Goal: Browse casually

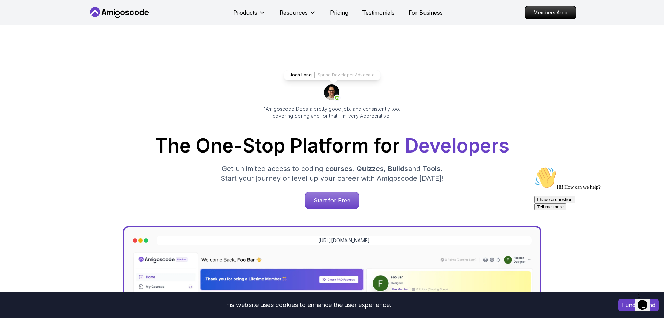
click at [335, 64] on div "Jogh Long Spring Developer Advocate "Amigoscode Does a pretty good job, and con…" at bounding box center [332, 285] width 488 height 520
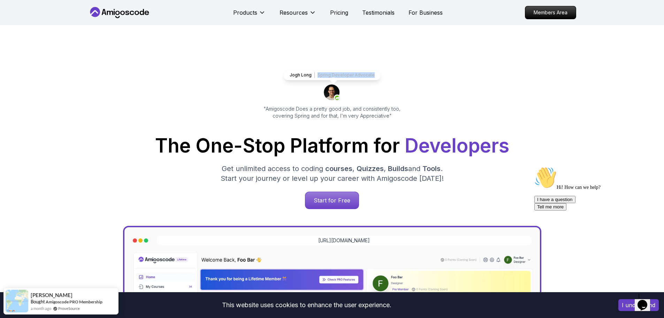
drag, startPoint x: 319, startPoint y: 74, endPoint x: 380, endPoint y: 76, distance: 61.7
click at [380, 76] on div "Jogh Long Spring Developer Advocate "Amigoscode Does a pretty good job, and con…" at bounding box center [332, 95] width 156 height 50
click at [390, 74] on div "Jogh Long Spring Developer Advocate "Amigoscode Does a pretty good job, and con…" at bounding box center [332, 95] width 156 height 50
drag, startPoint x: 373, startPoint y: 74, endPoint x: 318, endPoint y: 73, distance: 55.4
click at [318, 73] on div "Jogh Long Spring Developer Advocate" at bounding box center [332, 75] width 97 height 10
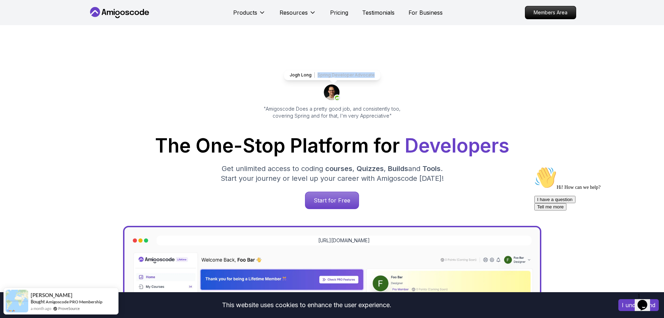
click at [318, 73] on div "Jogh Long Spring Developer Advocate" at bounding box center [332, 75] width 97 height 10
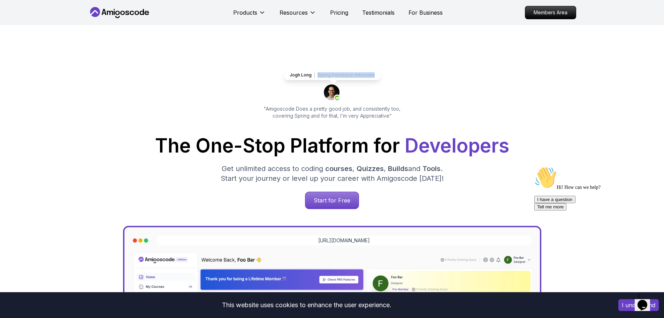
drag, startPoint x: 318, startPoint y: 75, endPoint x: 374, endPoint y: 75, distance: 55.4
click at [374, 75] on div "Jogh Long Spring Developer Advocate" at bounding box center [332, 75] width 97 height 10
click at [412, 72] on div "Jogh Long Spring Developer Advocate "Amigoscode Does a pretty good job, and con…" at bounding box center [332, 285] width 488 height 520
